Goal: Transaction & Acquisition: Purchase product/service

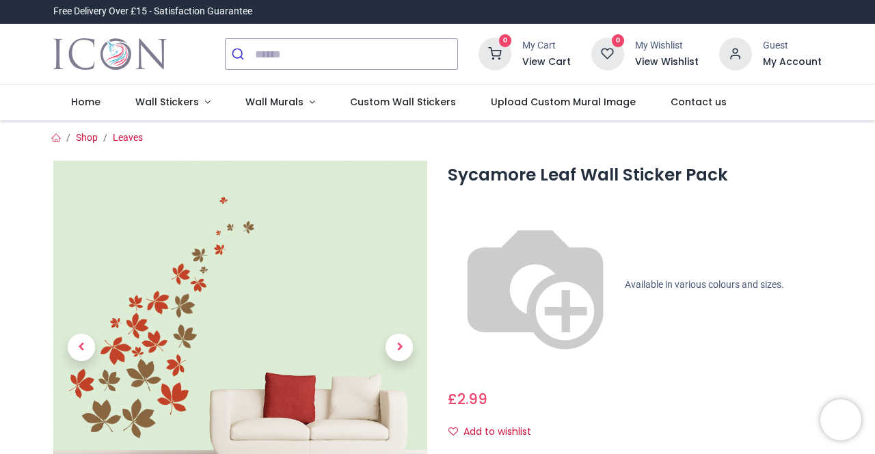
click at [798, 293] on div "Sycamore Leaf Wall Sticker Pack https://www.iconwallstickers.co.uk/sycamore-lea…" at bounding box center [634, 402] width 394 height 483
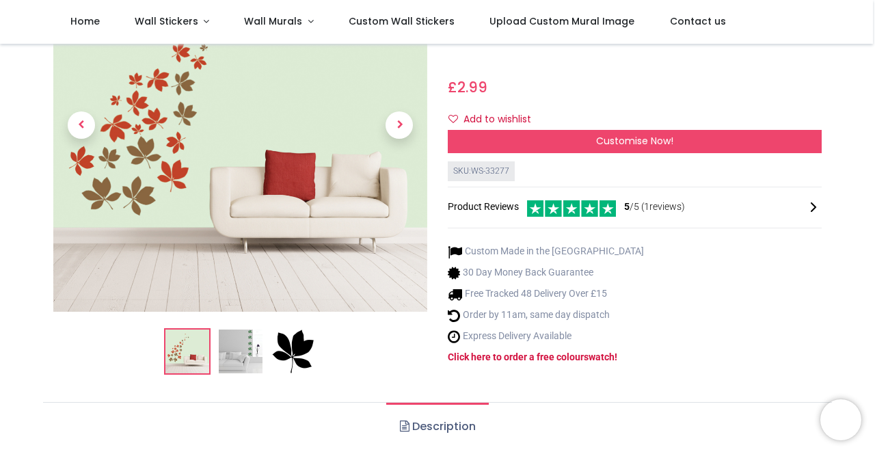
scroll to position [239, 0]
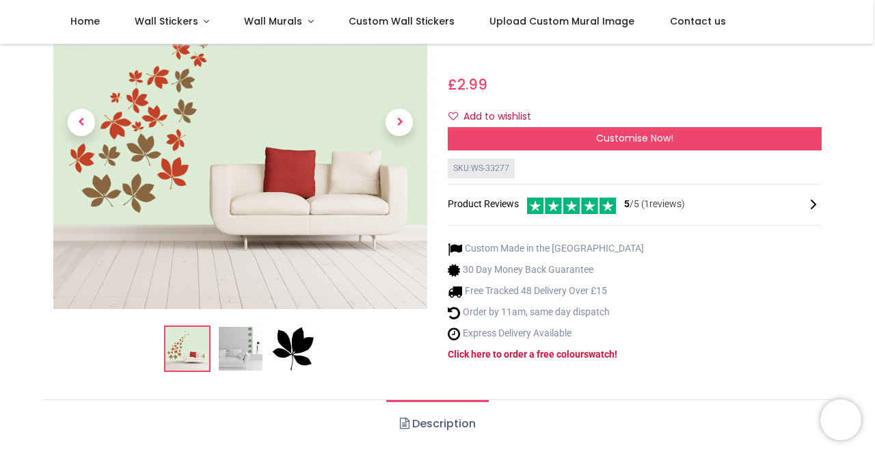
click at [830, 293] on div "Sycamore Leaf Wall Sticker Pack https://www.iconwallstickers.co.uk/sycamore-lea…" at bounding box center [634, 114] width 394 height 537
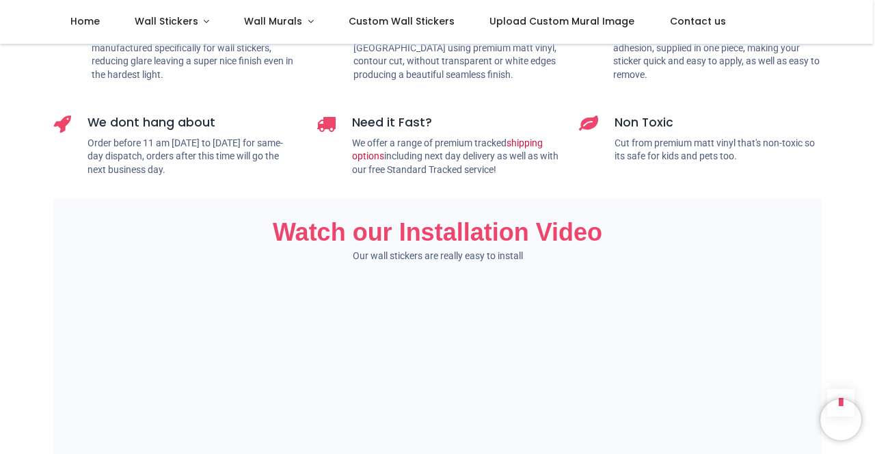
scroll to position [710, 0]
